Goal: Task Accomplishment & Management: Manage account settings

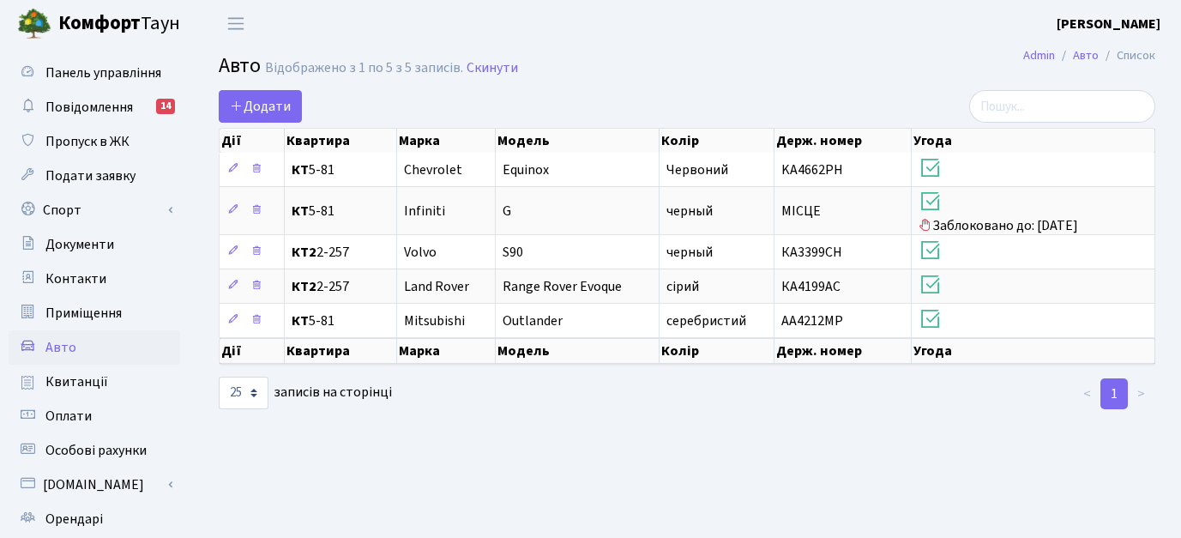
select select "25"
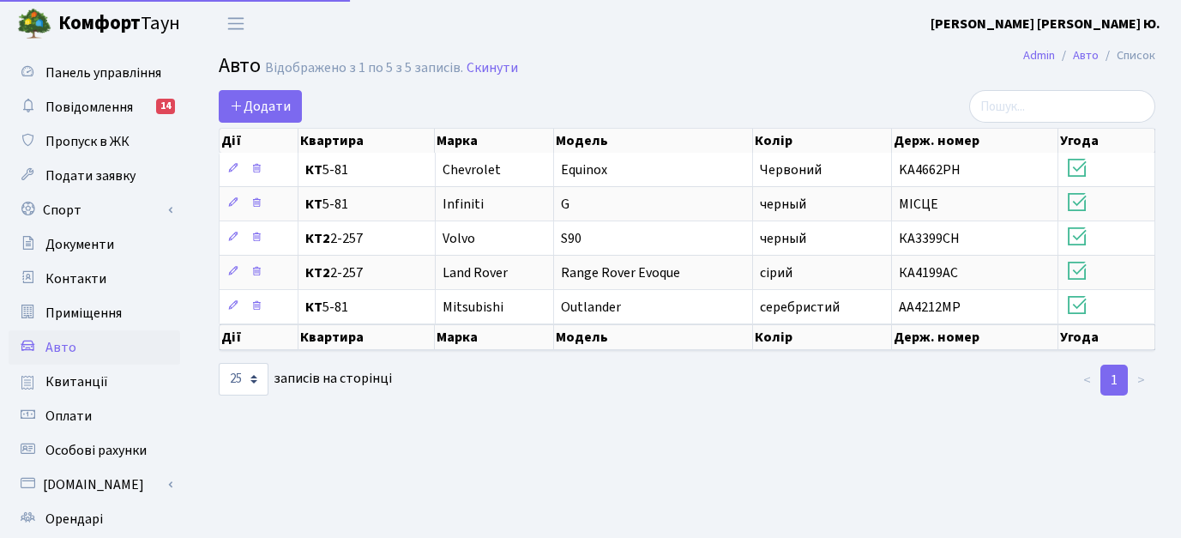
select select "25"
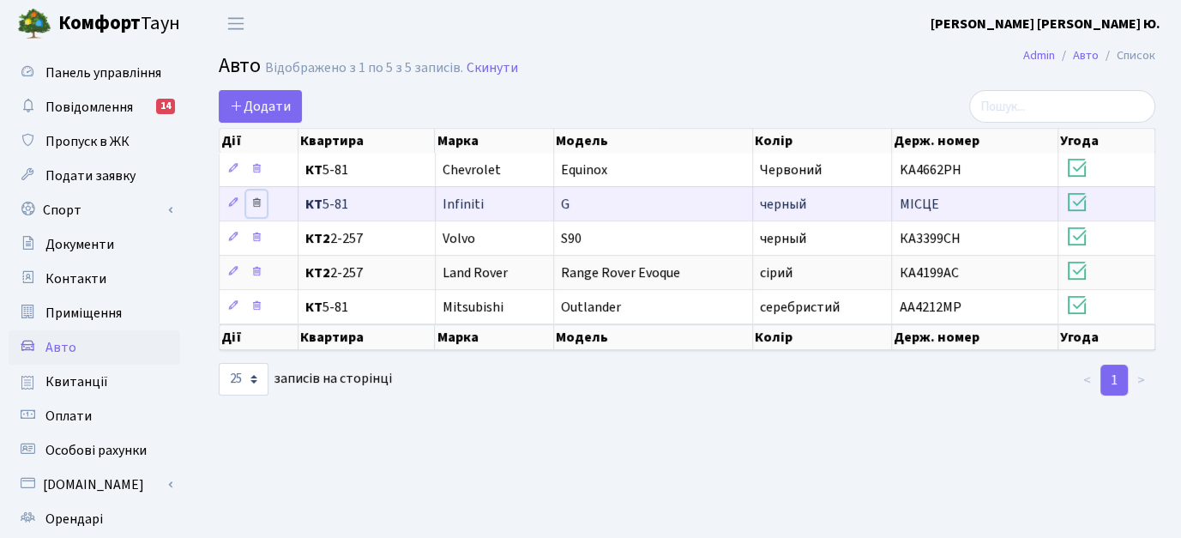
click at [257, 201] on icon at bounding box center [256, 202] width 12 height 12
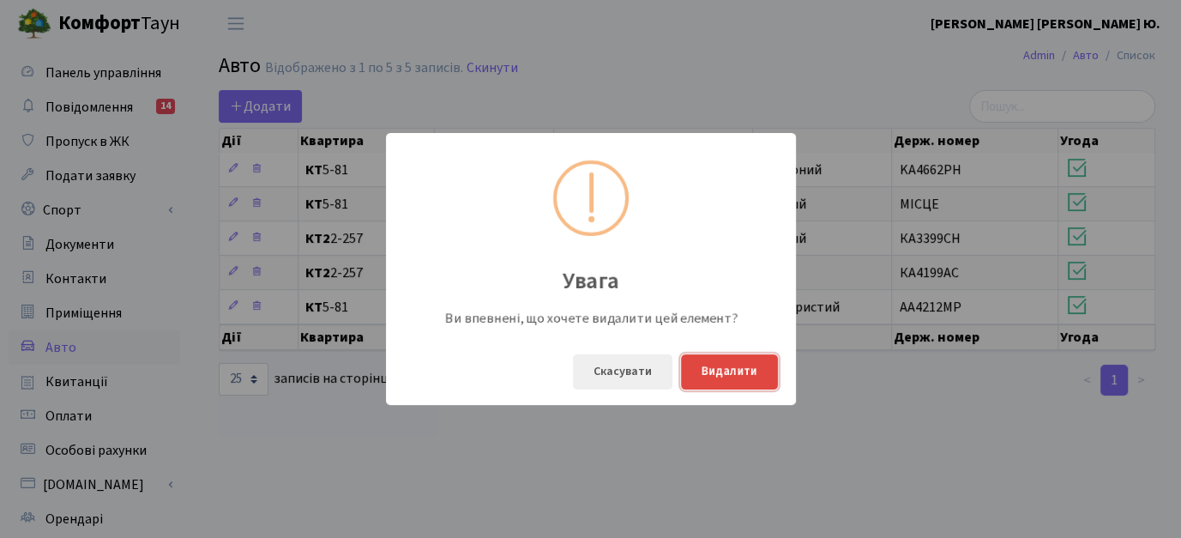
click at [730, 376] on button "Видалити" at bounding box center [729, 371] width 97 height 35
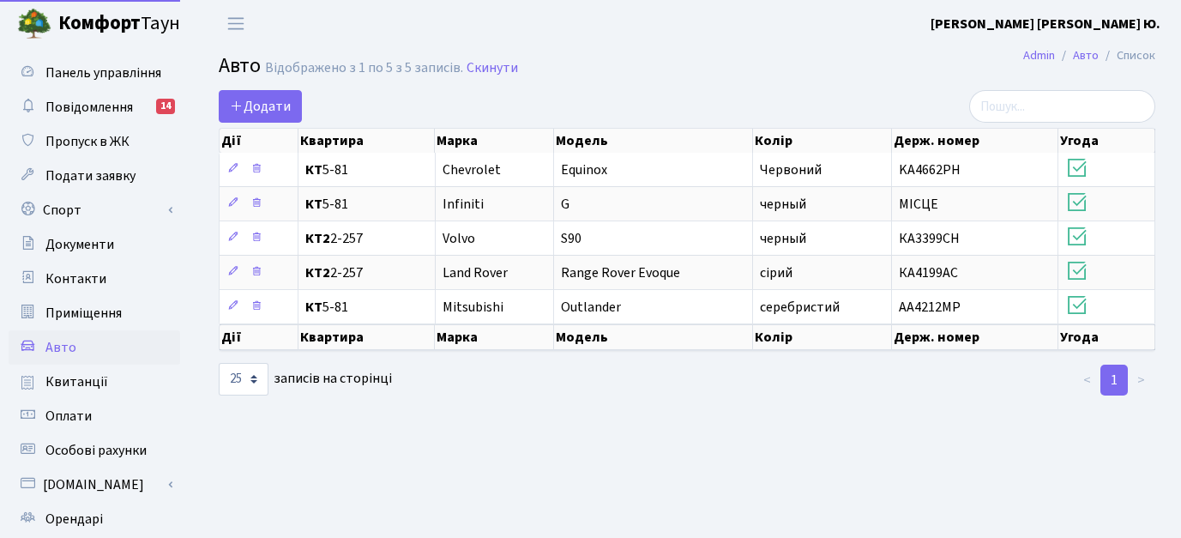
select select "25"
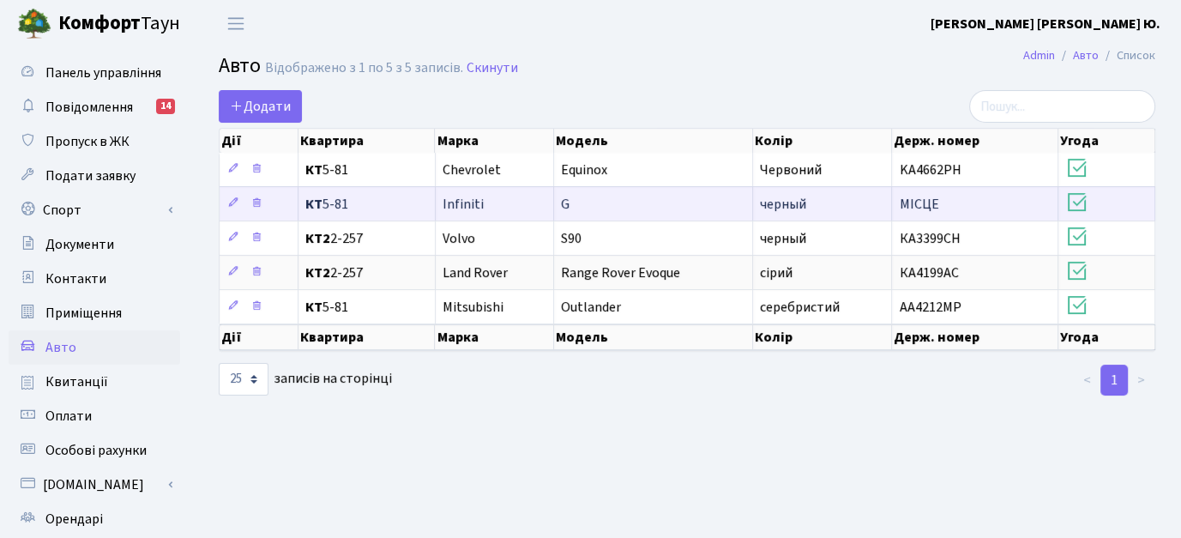
click at [1077, 202] on icon at bounding box center [1077, 202] width 24 height 24
click at [257, 202] on icon at bounding box center [256, 202] width 12 height 12
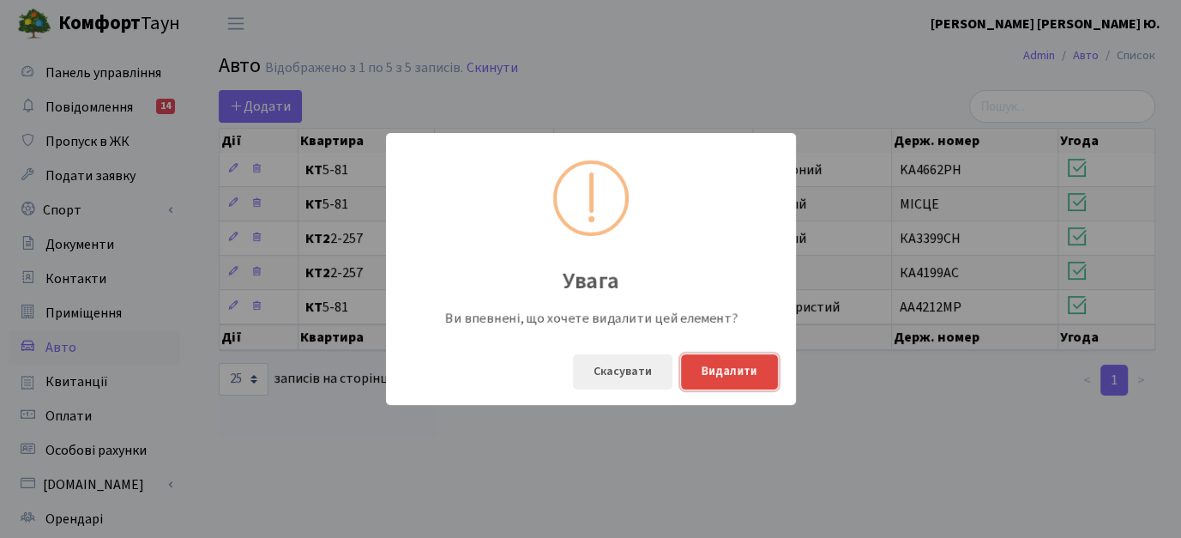
click at [737, 376] on button "Видалити" at bounding box center [729, 371] width 97 height 35
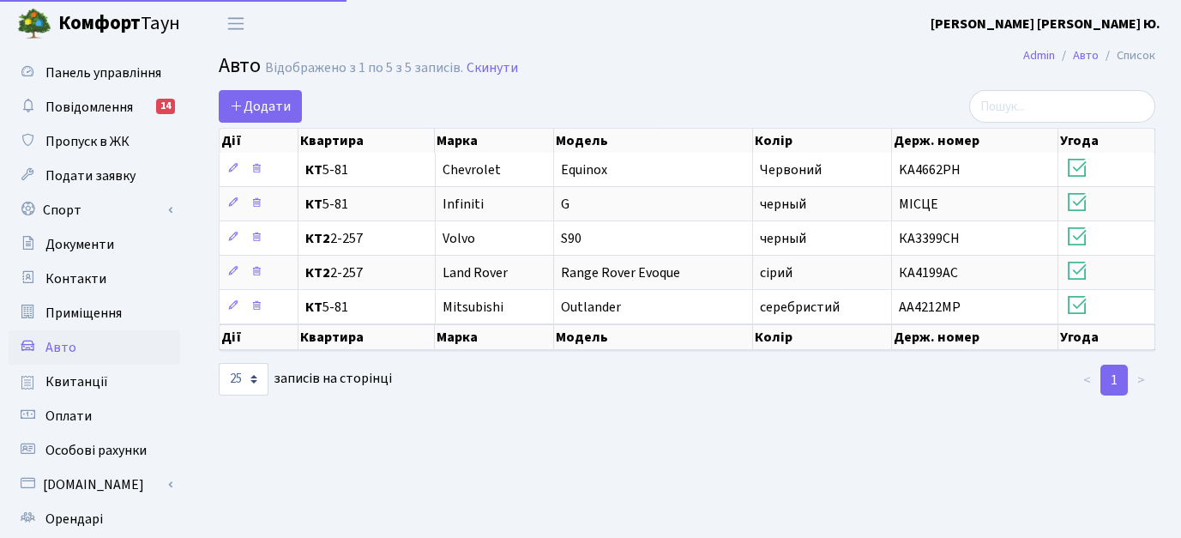
select select "25"
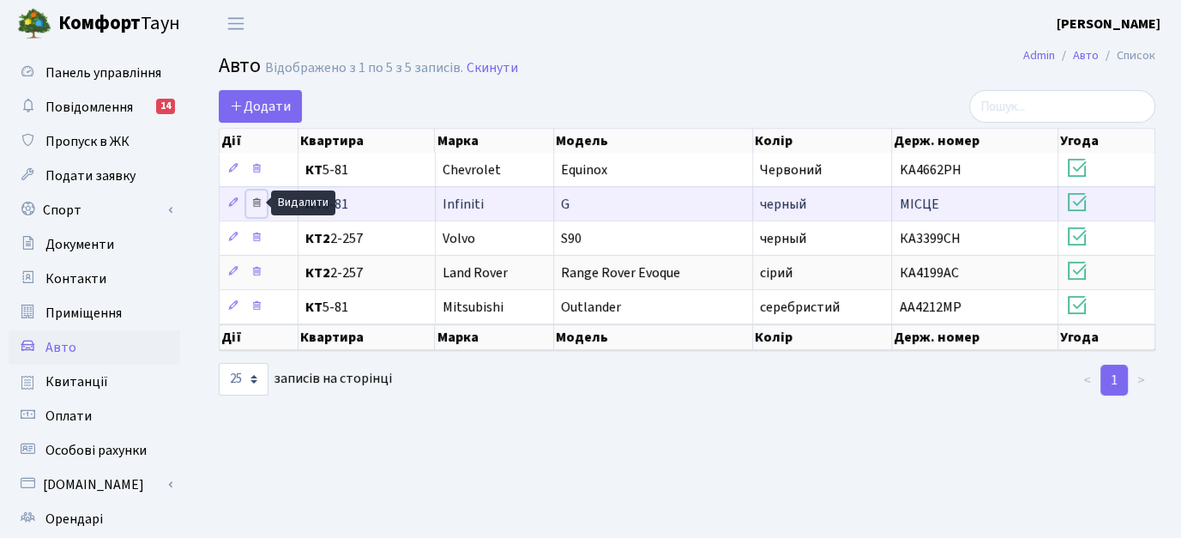
click at [254, 200] on icon at bounding box center [256, 202] width 12 height 12
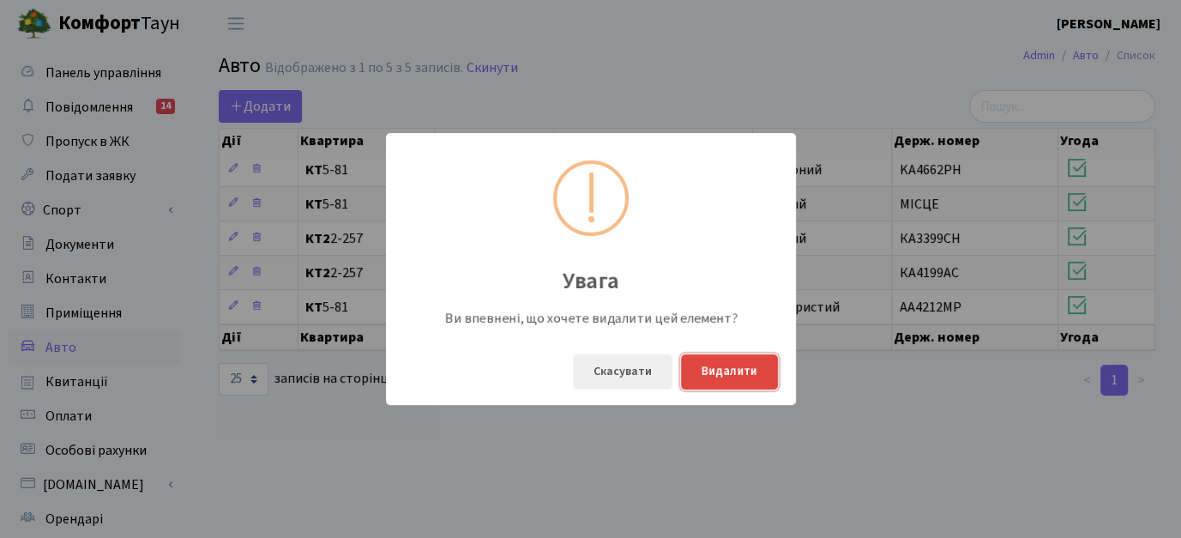
click at [731, 372] on button "Видалити" at bounding box center [729, 371] width 97 height 35
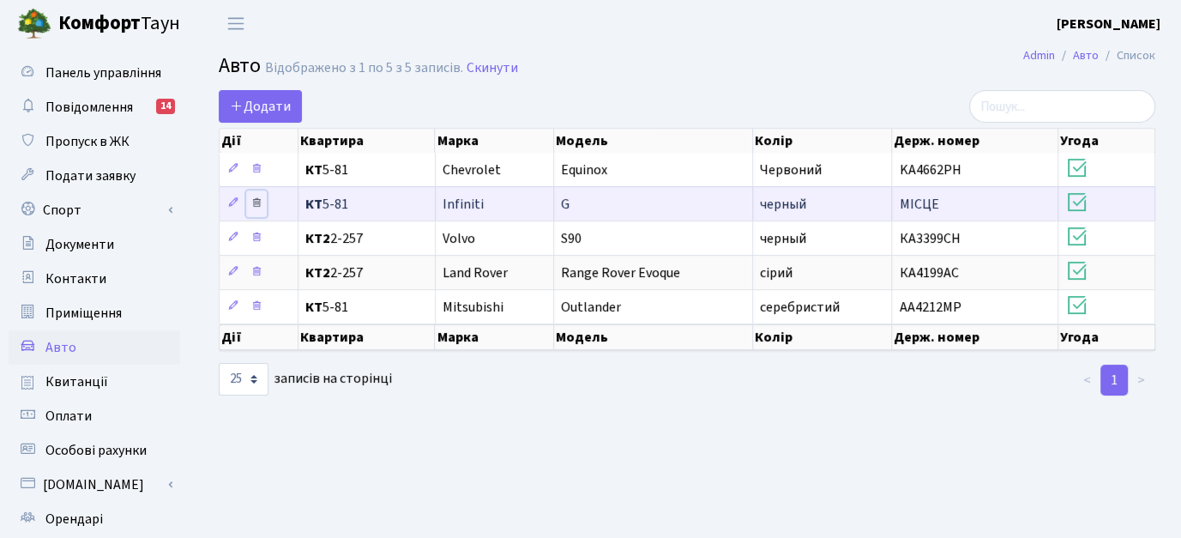
click at [254, 204] on icon at bounding box center [256, 202] width 12 height 12
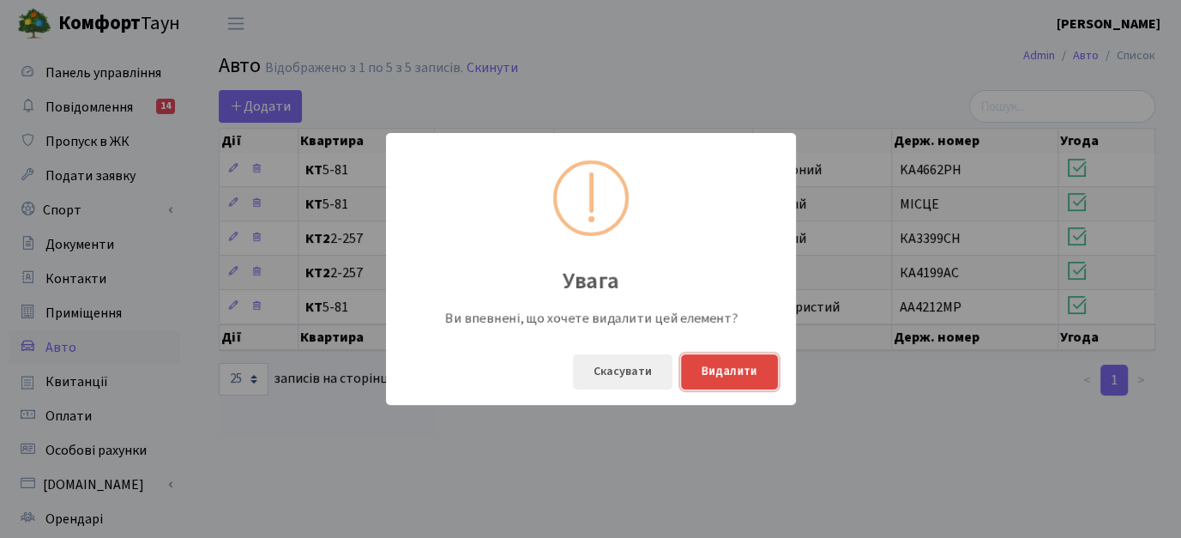
click at [739, 377] on button "Видалити" at bounding box center [729, 371] width 97 height 35
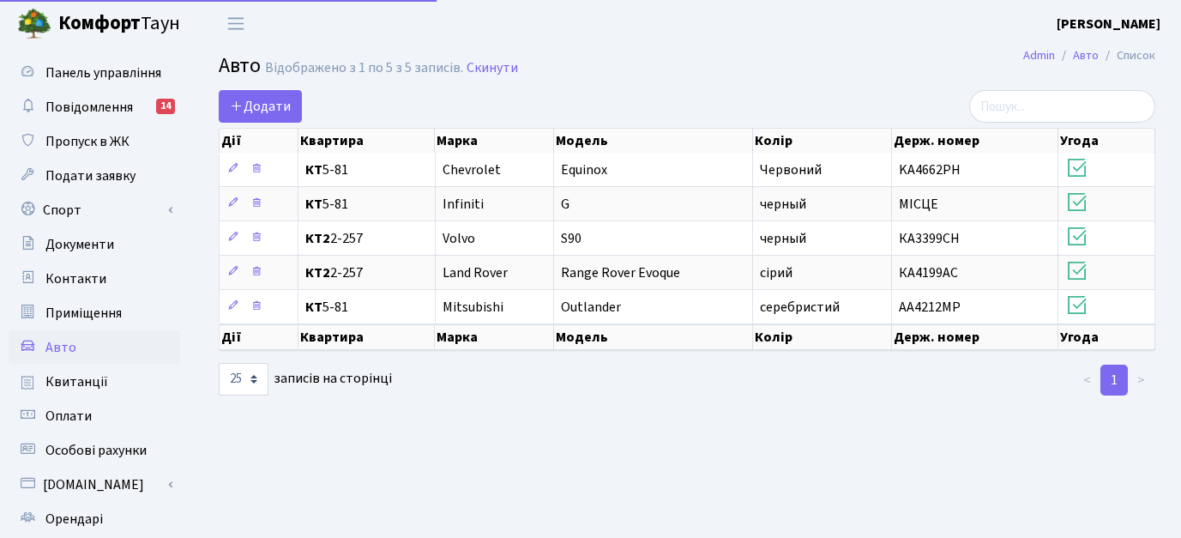
select select "25"
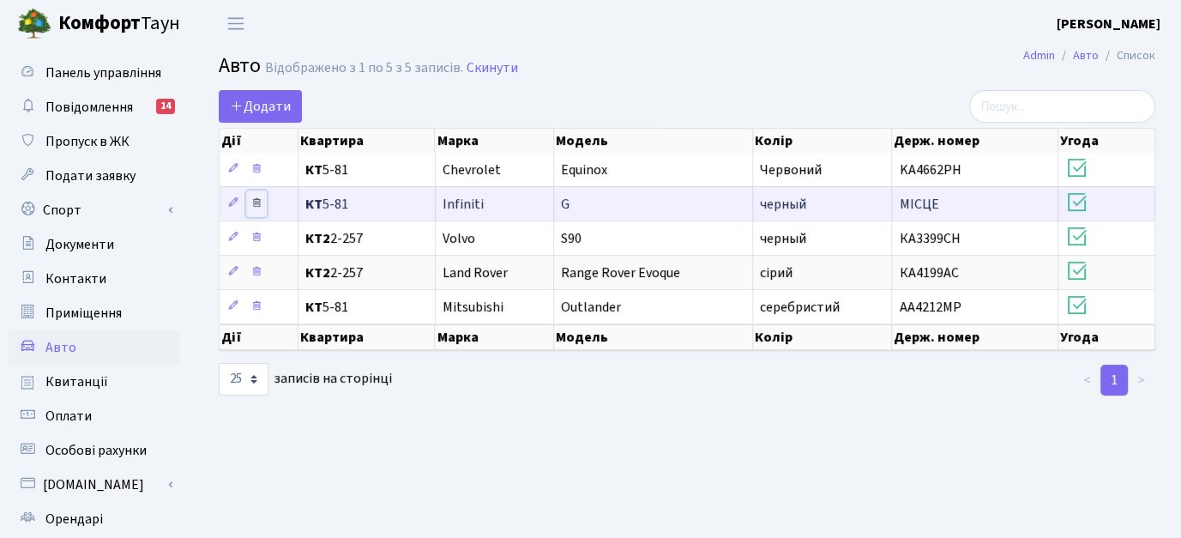
click at [255, 200] on icon at bounding box center [256, 202] width 12 height 12
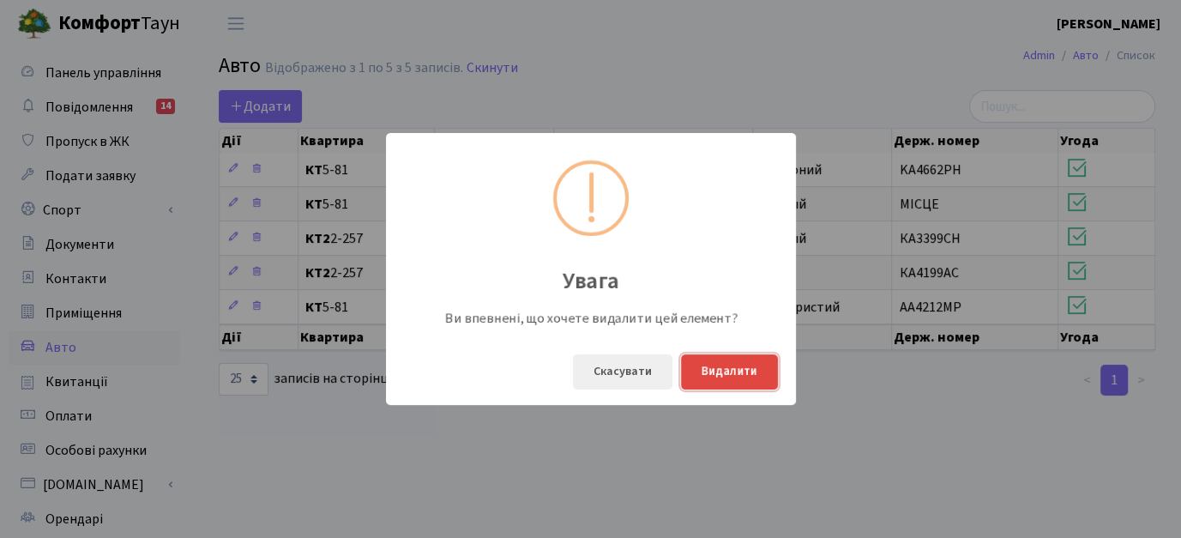
click at [744, 370] on button "Видалити" at bounding box center [729, 371] width 97 height 35
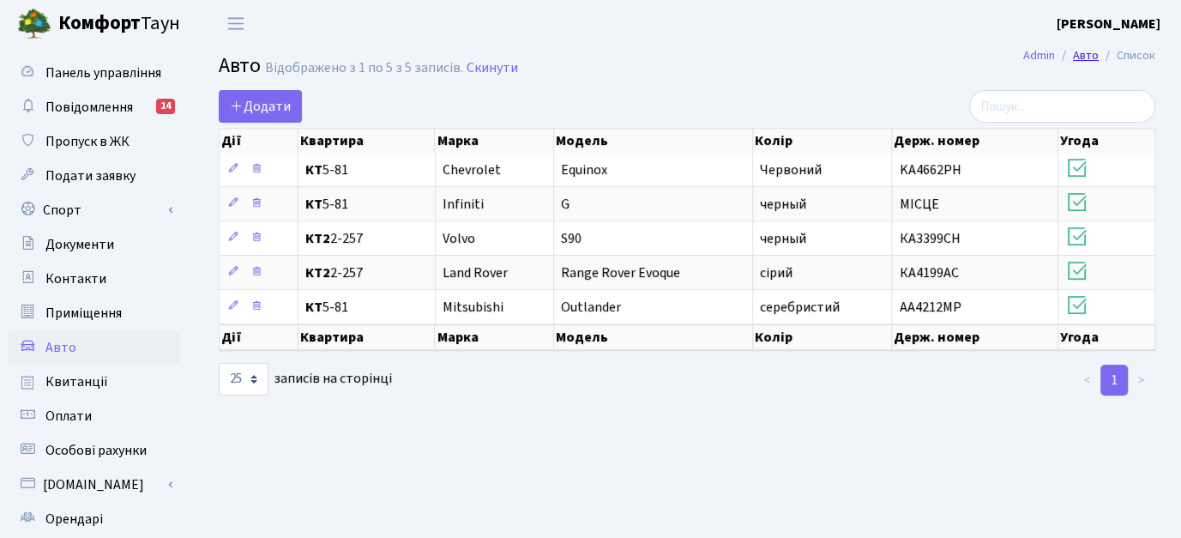
click at [1083, 58] on link "Авто" at bounding box center [1086, 55] width 26 height 18
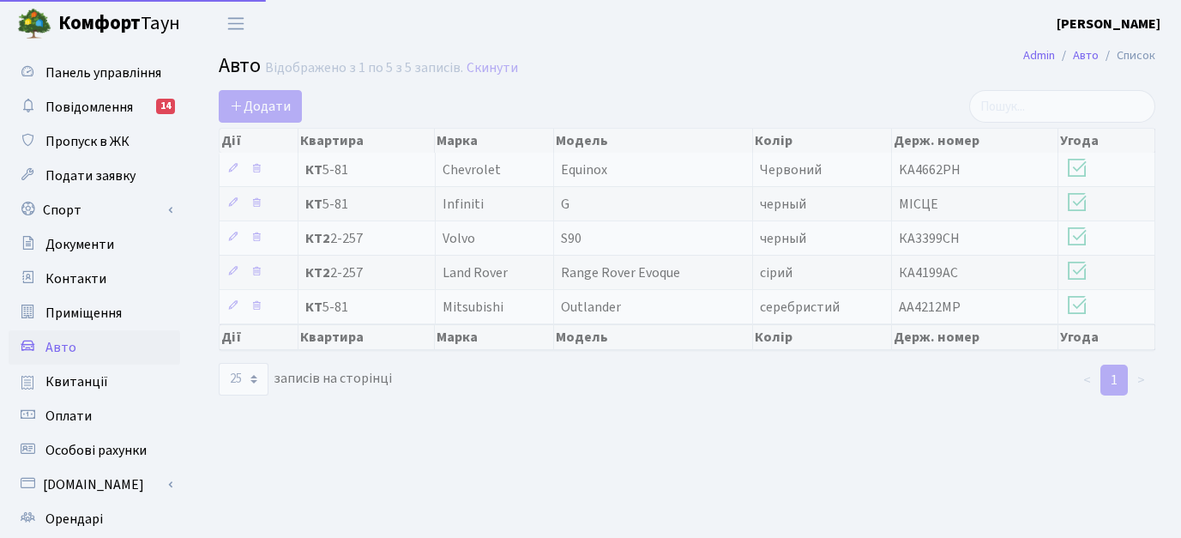
select select "25"
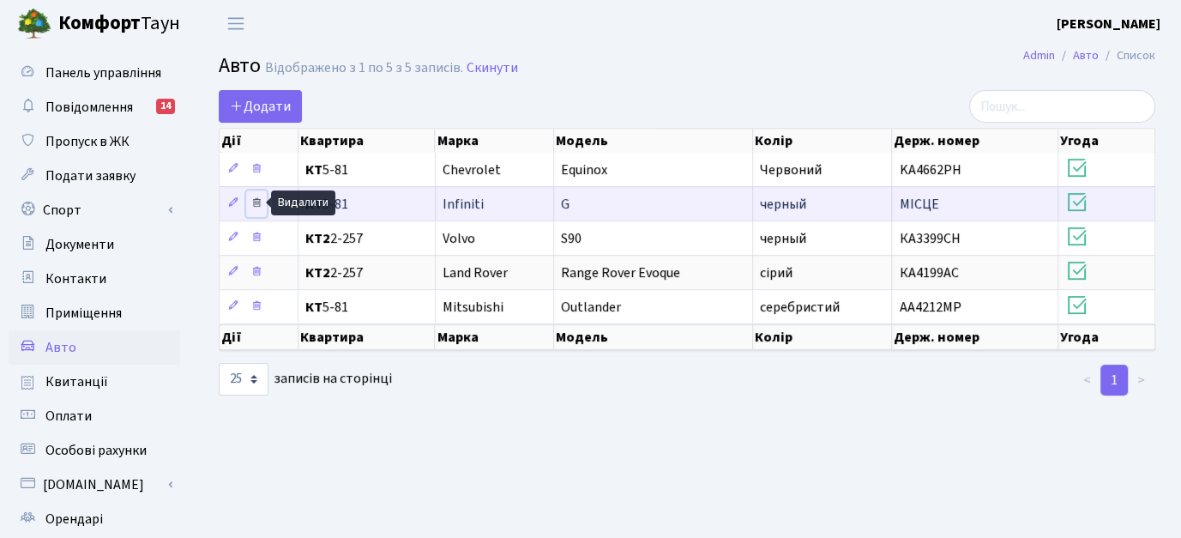
click at [257, 202] on icon at bounding box center [256, 202] width 12 height 12
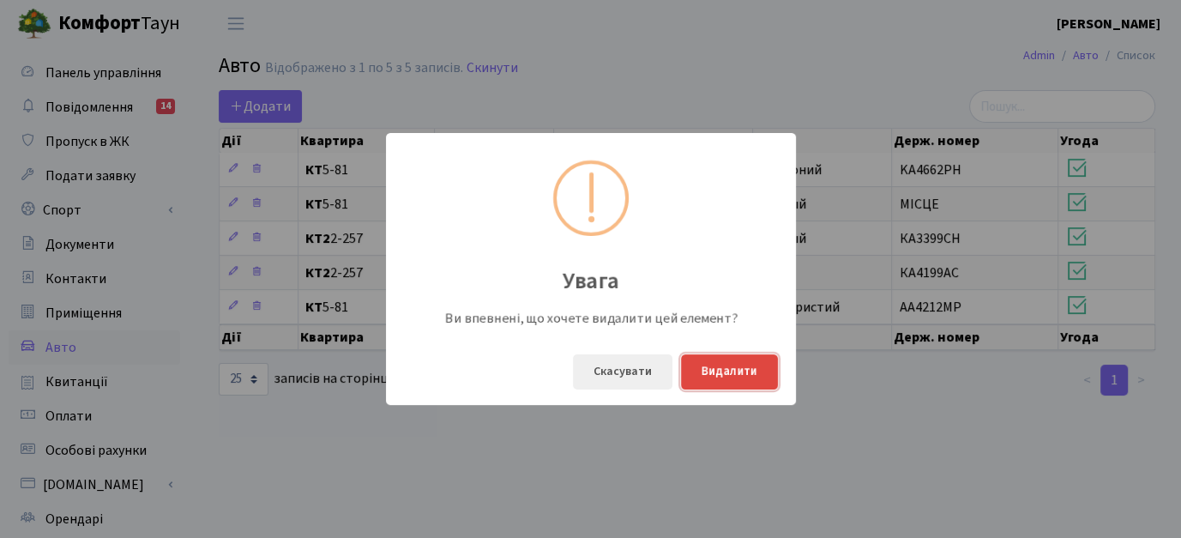
click at [708, 365] on button "Видалити" at bounding box center [729, 371] width 97 height 35
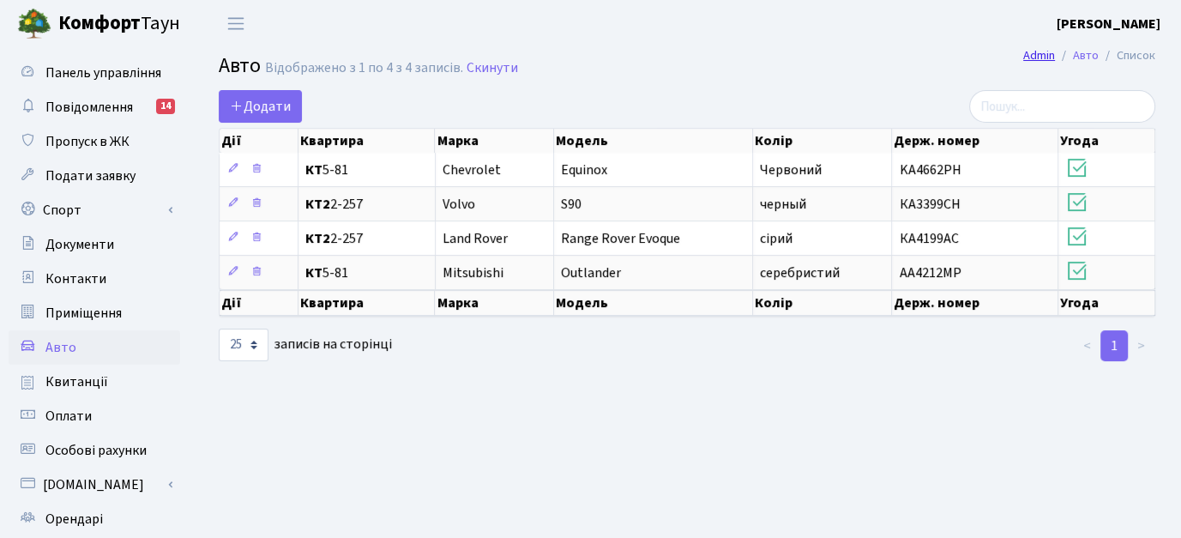
click at [1036, 57] on link "Admin" at bounding box center [1039, 55] width 32 height 18
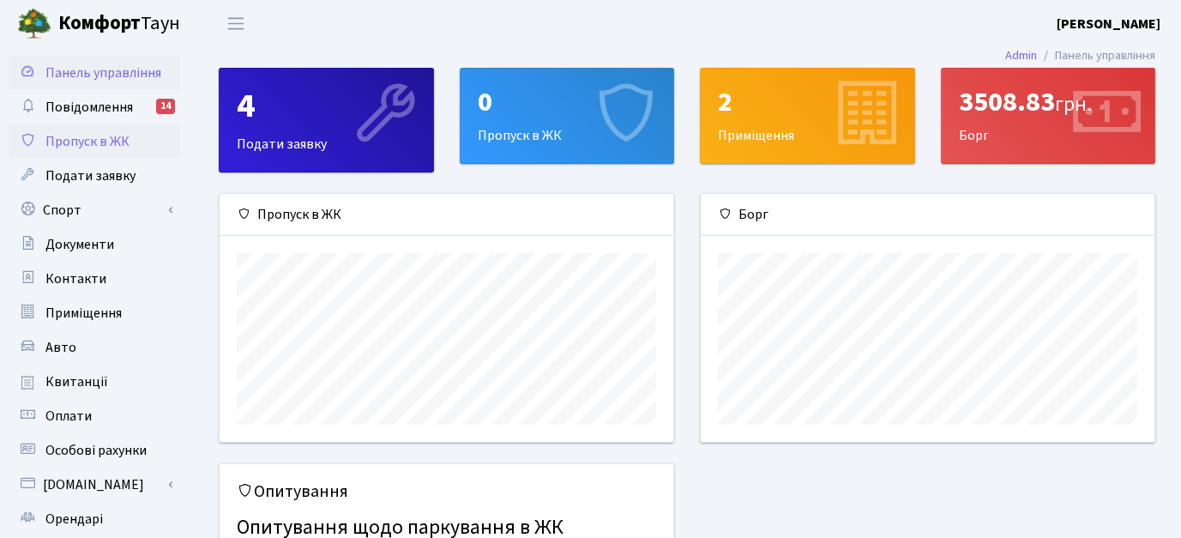
click at [85, 140] on span "Пропуск в ЖК" at bounding box center [87, 141] width 84 height 19
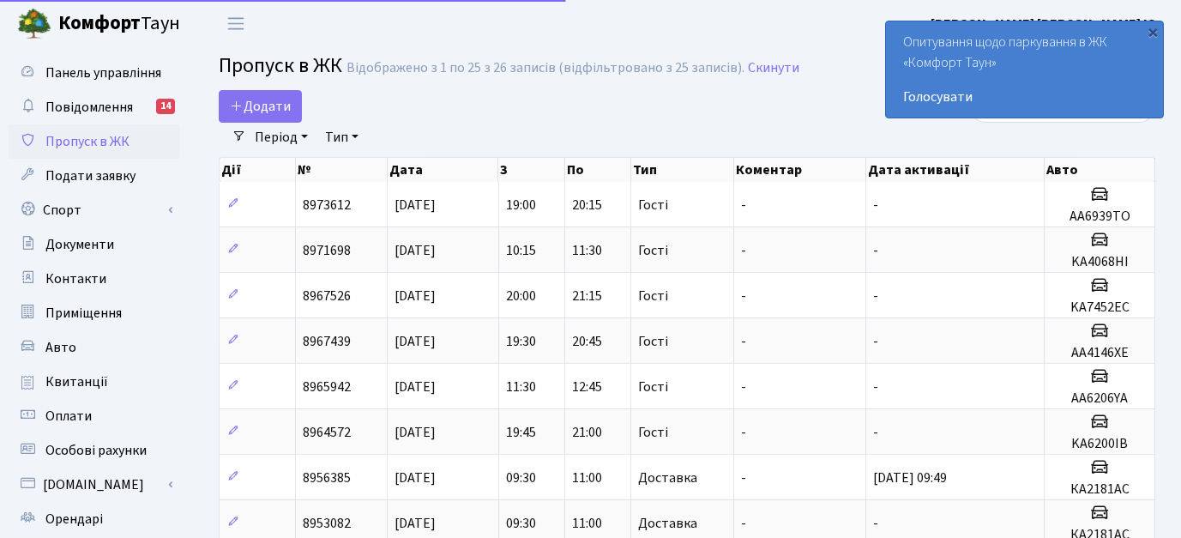
select select "25"
click at [1154, 29] on div "×" at bounding box center [1152, 31] width 17 height 17
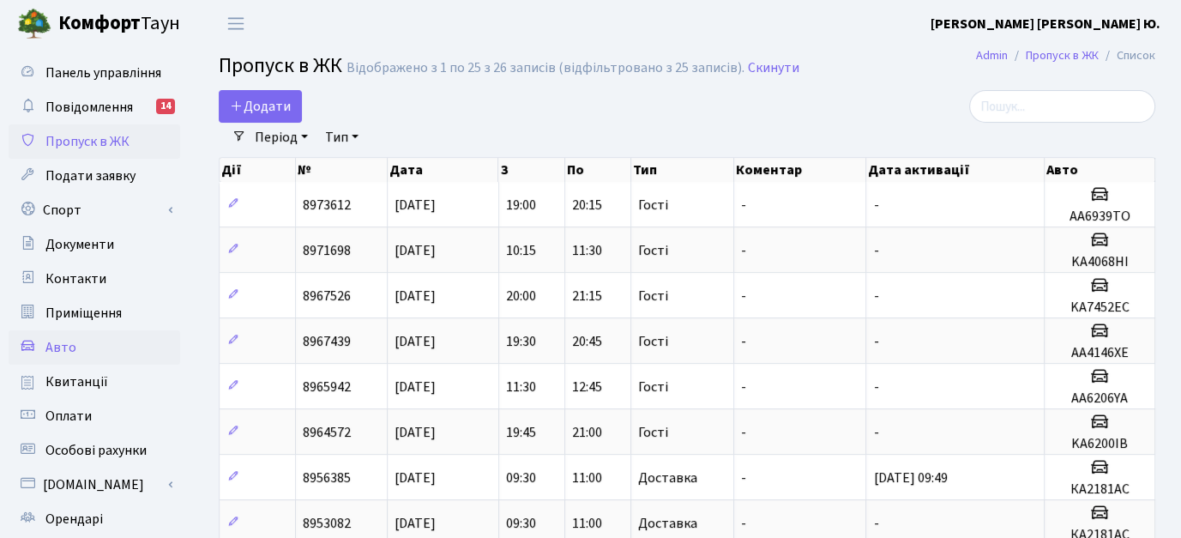
click at [45, 345] on span "Авто" at bounding box center [60, 347] width 31 height 19
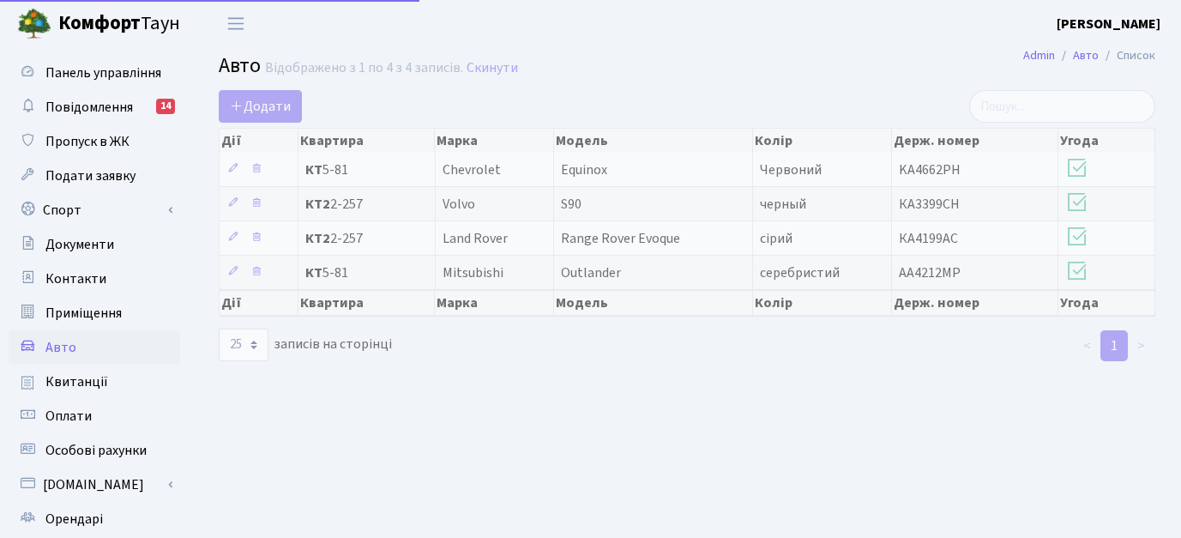
select select "25"
